Goal: Navigation & Orientation: Find specific page/section

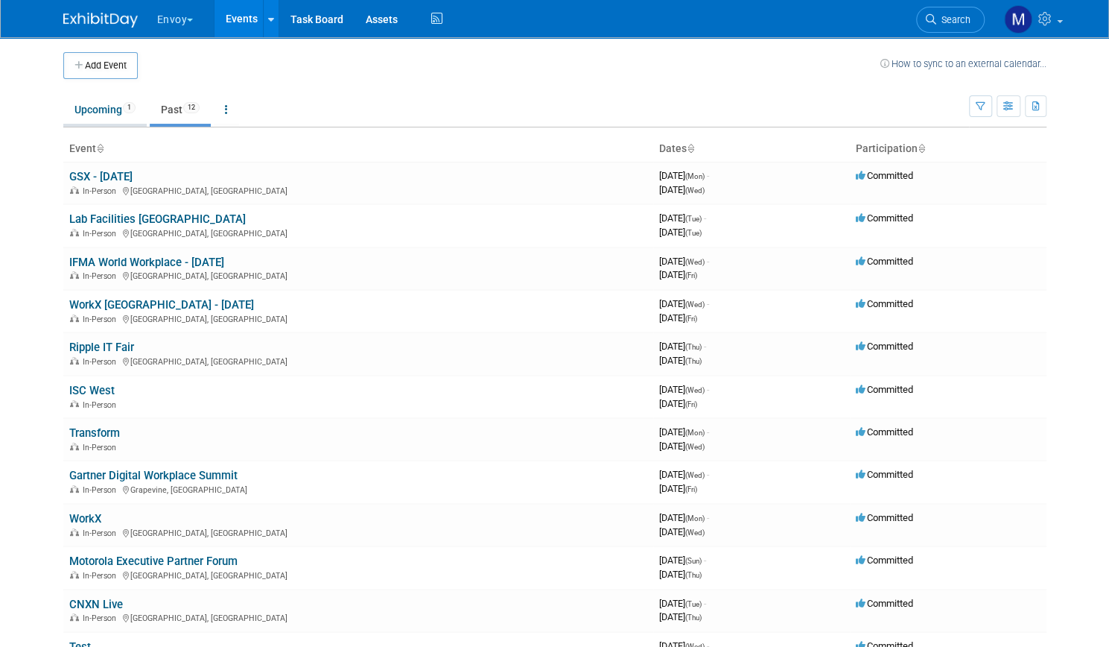
click at [108, 118] on link "Upcoming 1" at bounding box center [104, 109] width 83 height 28
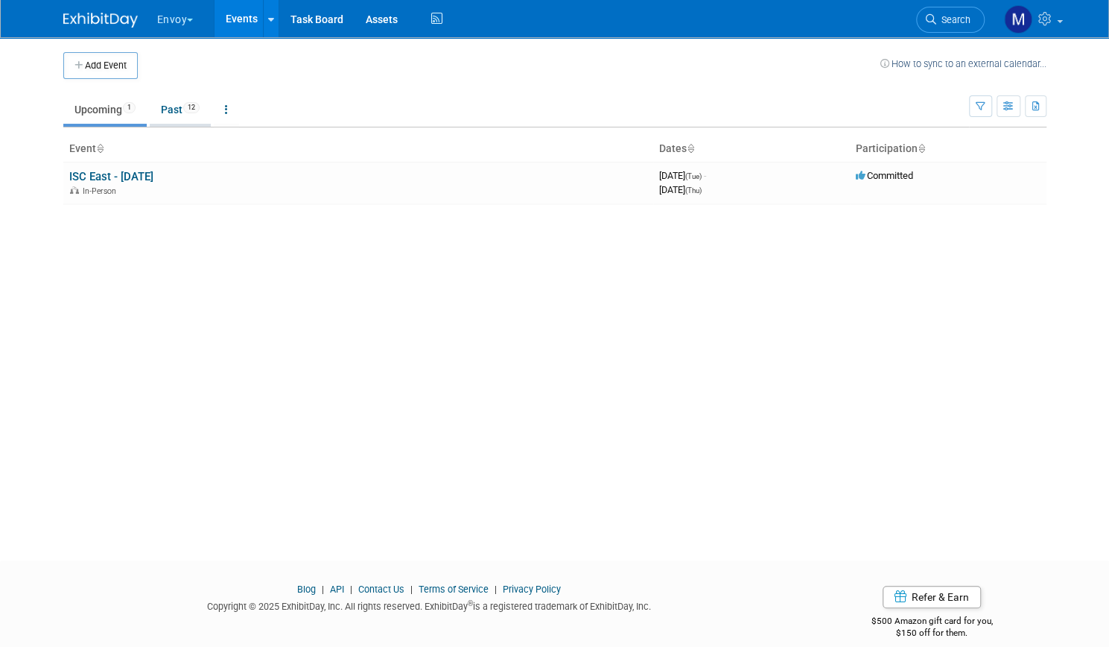
click at [159, 104] on link "Past 12" at bounding box center [180, 109] width 61 height 28
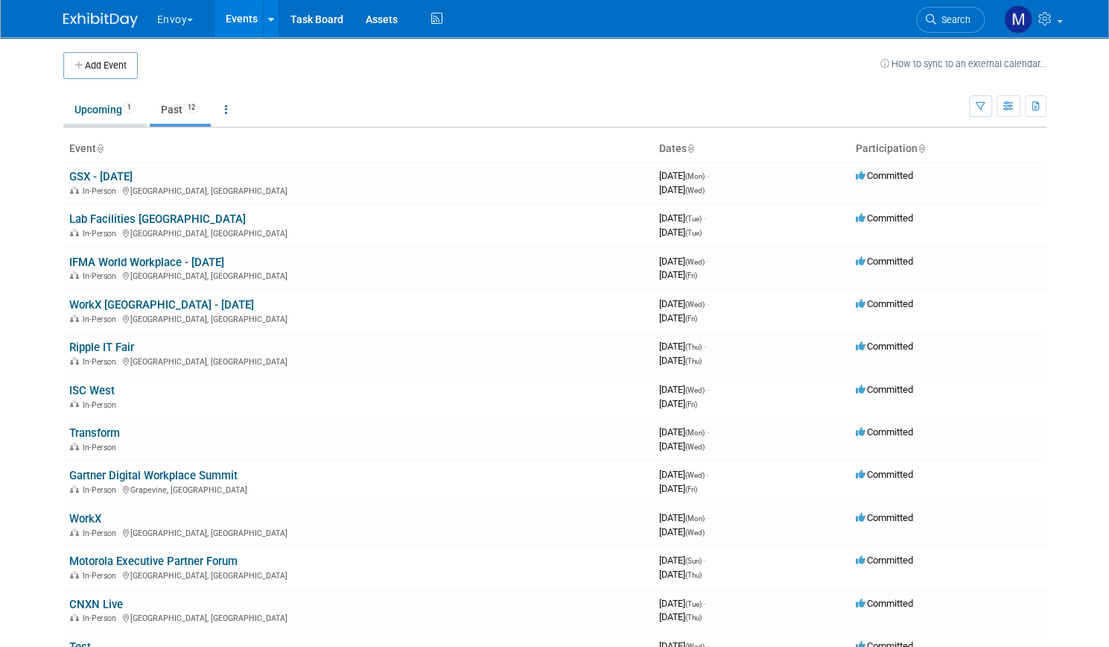
click at [92, 112] on link "Upcoming 1" at bounding box center [104, 109] width 83 height 28
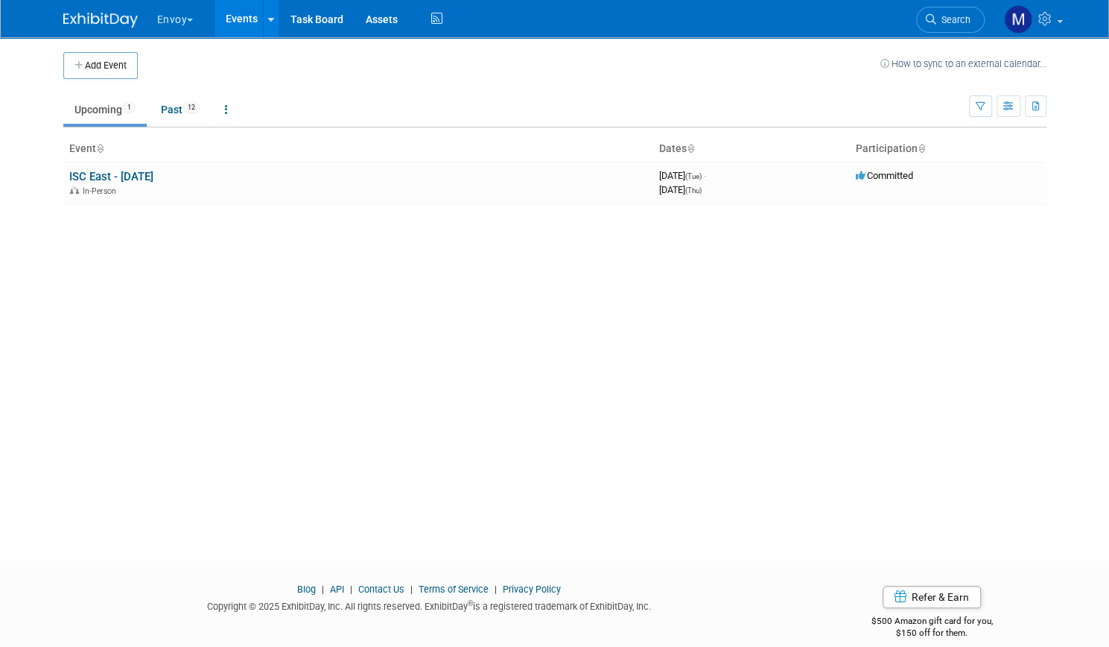
click at [173, 23] on button "Envoy" at bounding box center [184, 16] width 57 height 33
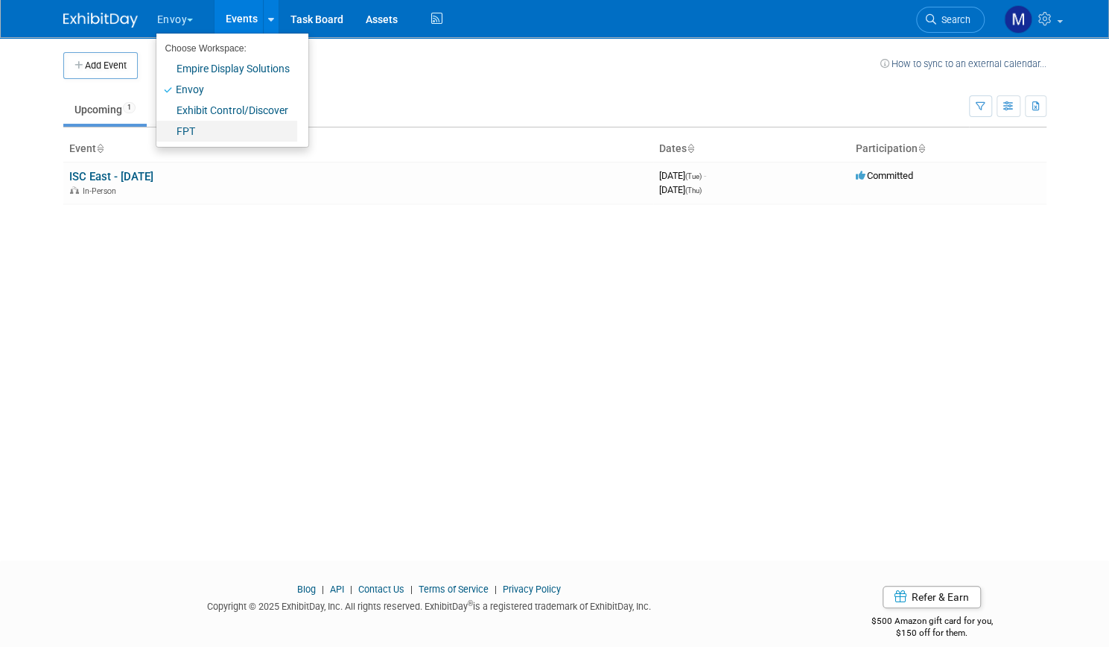
click at [188, 128] on link "FPT" at bounding box center [226, 131] width 141 height 21
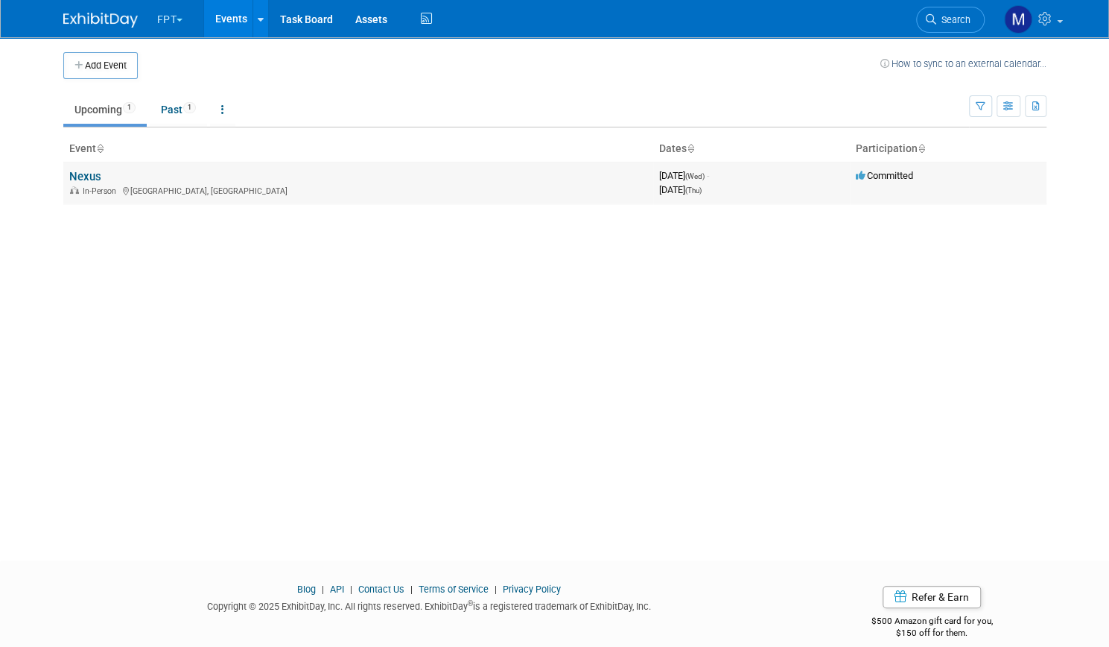
click at [73, 178] on link "Nexus" at bounding box center [85, 176] width 32 height 13
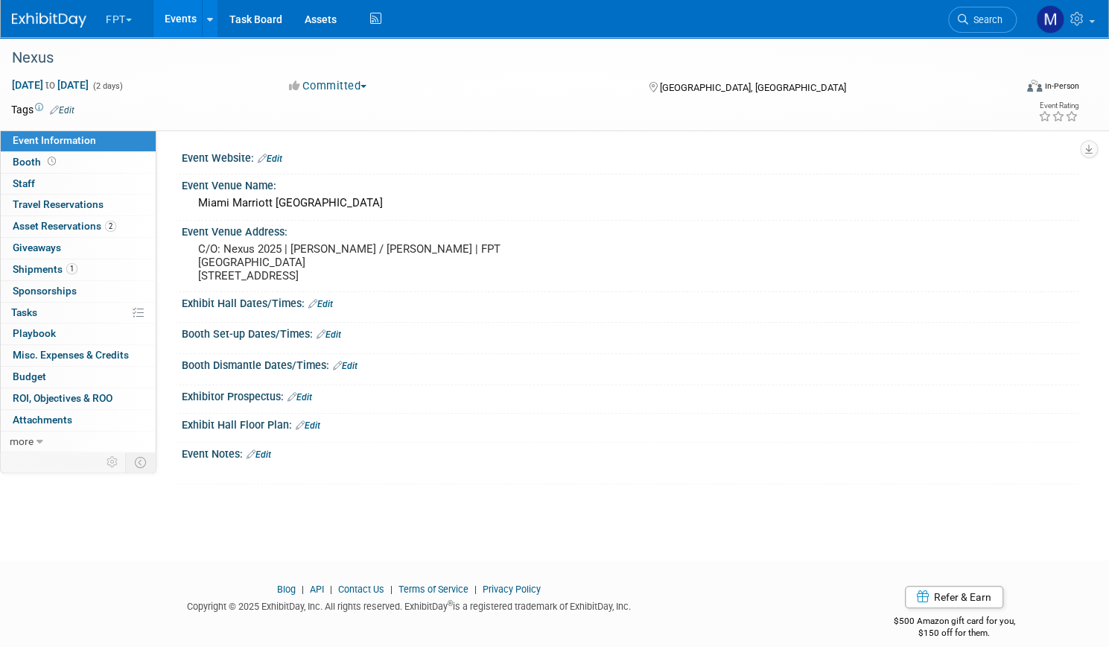
click at [150, 20] on button "FPT" at bounding box center [127, 16] width 46 height 33
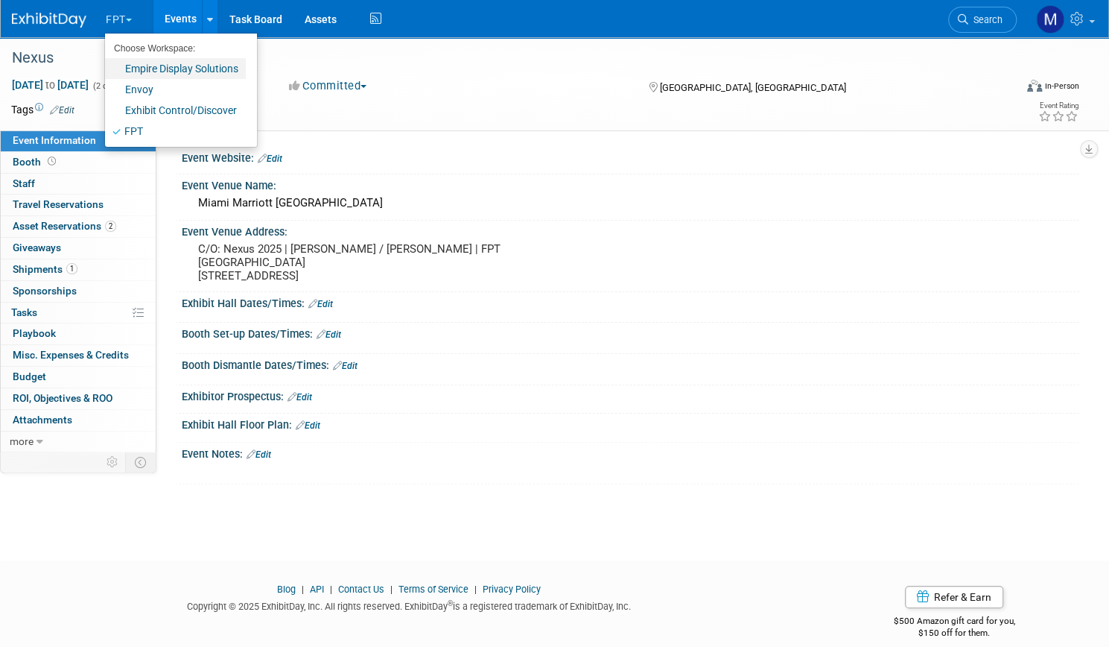
click at [192, 71] on link "Empire Display Solutions" at bounding box center [175, 68] width 141 height 21
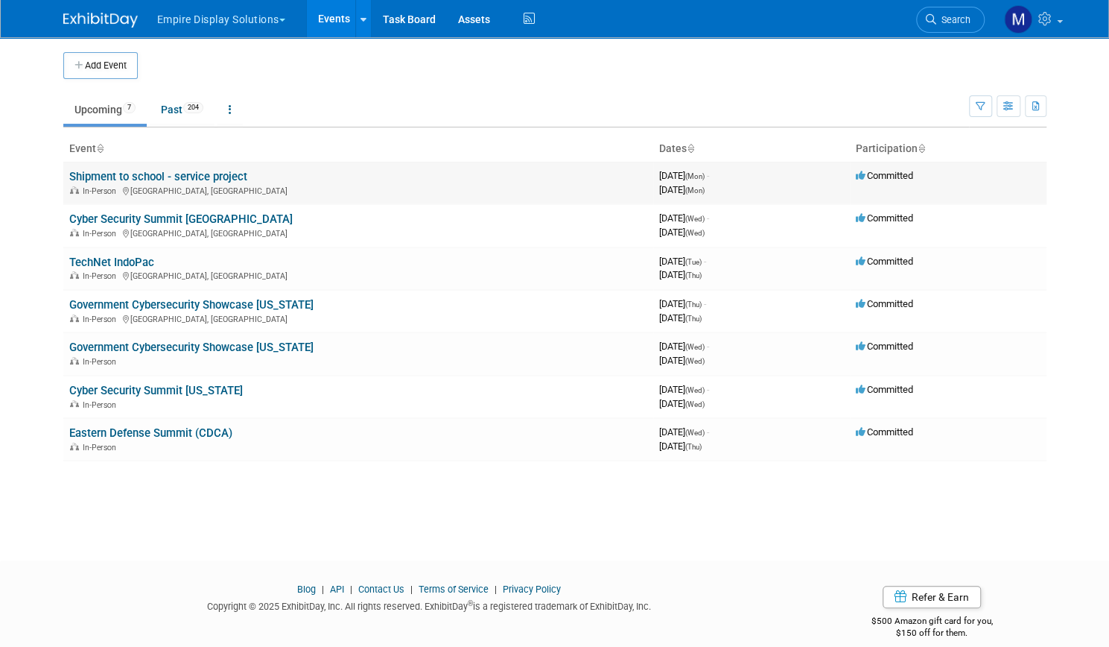
click at [192, 171] on link "Shipment to school - service project" at bounding box center [158, 176] width 178 height 13
